Goal: Navigation & Orientation: Find specific page/section

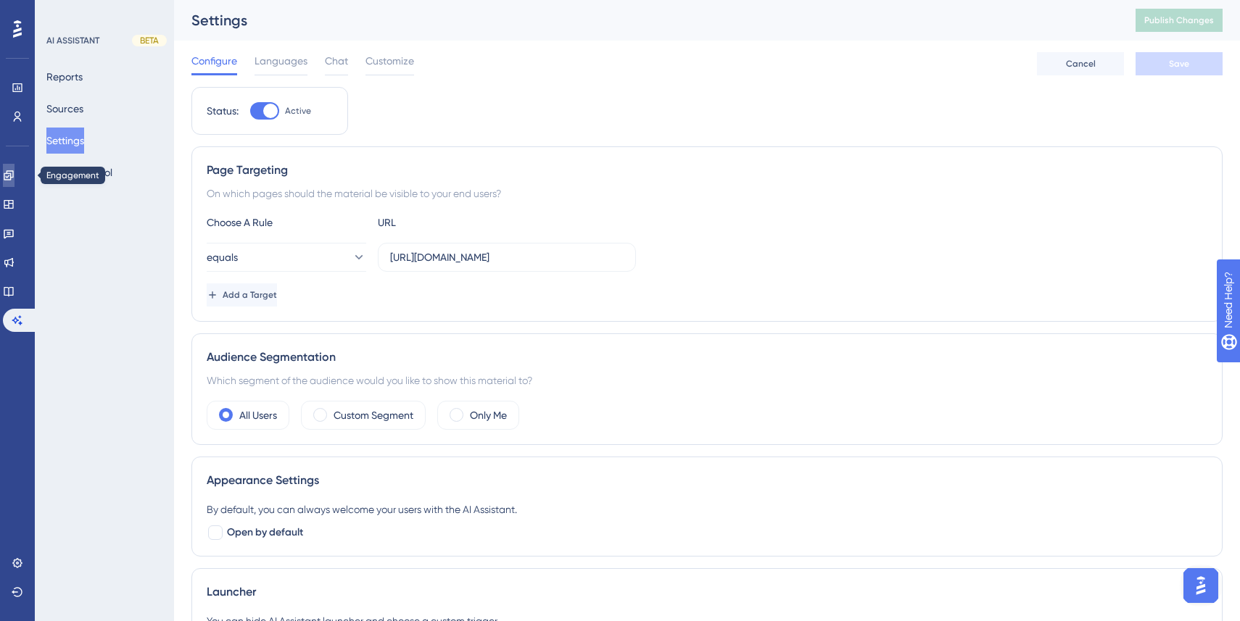
click at [14, 184] on link at bounding box center [9, 175] width 12 height 23
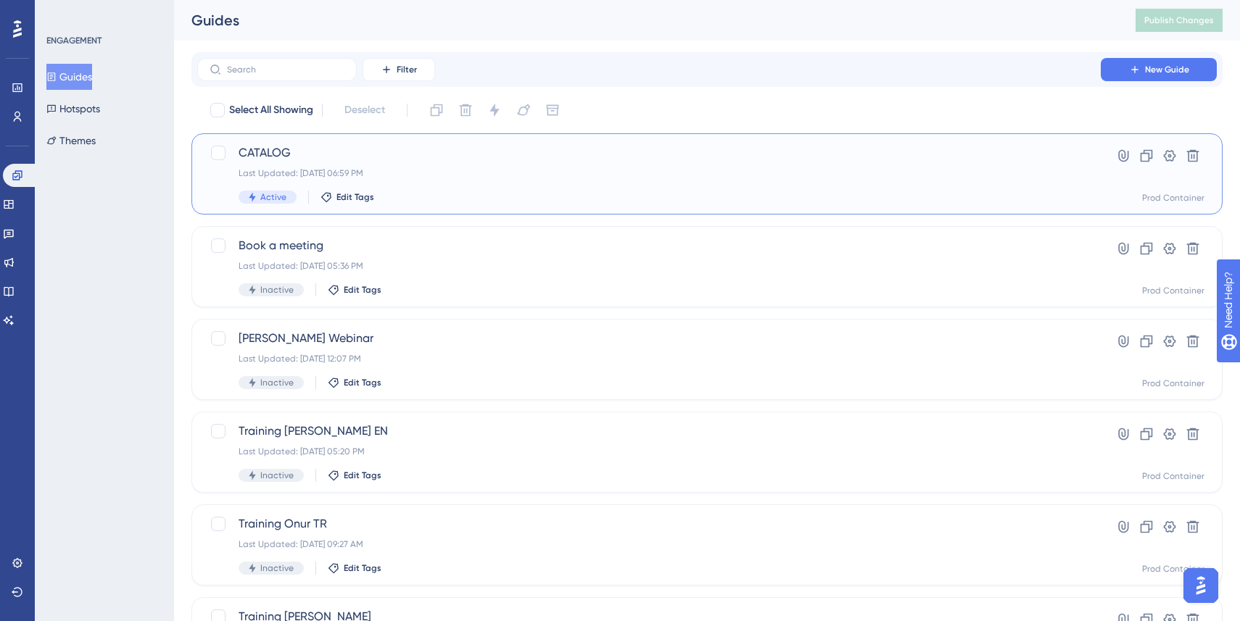
click at [420, 158] on span "CATALOG" at bounding box center [648, 152] width 821 height 17
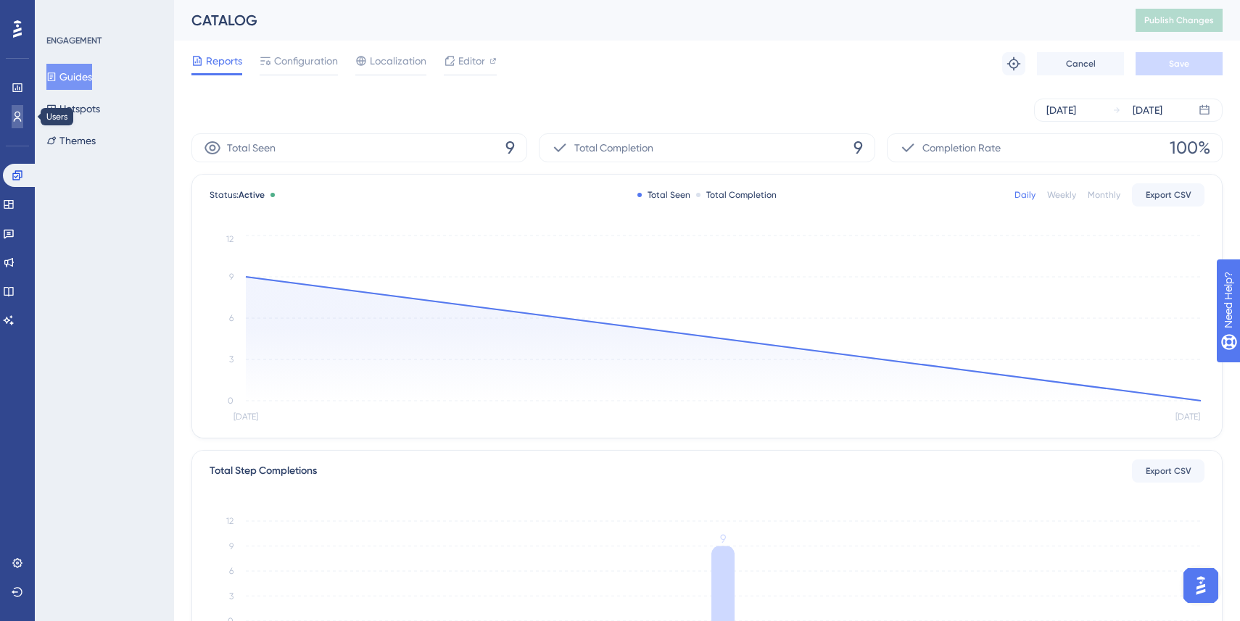
click at [23, 115] on link at bounding box center [18, 116] width 12 height 23
